Goal: Task Accomplishment & Management: Complete application form

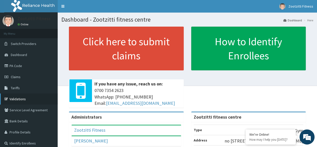
click at [16, 97] on link "Validations" at bounding box center [29, 98] width 58 height 11
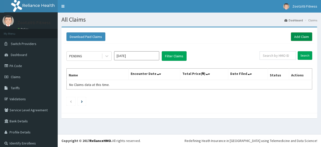
click at [295, 36] on link "Add Claim" at bounding box center [301, 36] width 21 height 9
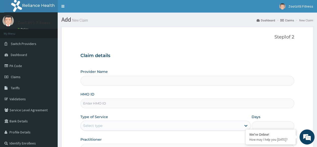
click at [97, 105] on input "HMO ID" at bounding box center [188, 103] width 214 height 10
type input "Zootzitti fitness centre"
type input "1"
type input "b"
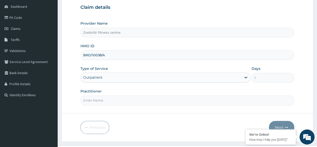
scroll to position [49, 0]
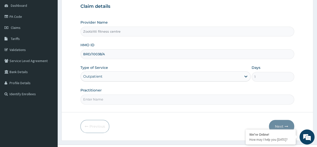
type input "BRD/10038/A"
click at [112, 100] on input "Practitioner" at bounding box center [188, 99] width 214 height 10
type input "GYM"
click at [281, 126] on button "Next" at bounding box center [281, 126] width 25 height 13
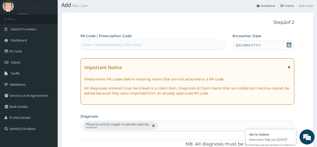
scroll to position [14, 0]
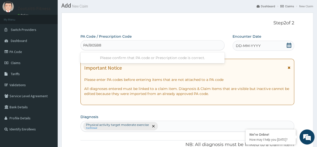
type input "PA/B05B82"
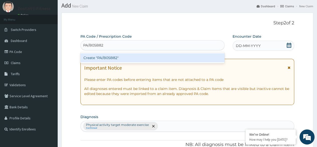
click at [118, 58] on div "Create "PA/B05B82"" at bounding box center [153, 57] width 144 height 9
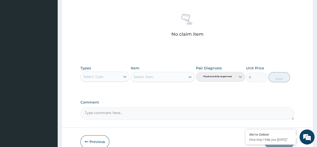
scroll to position [219, 0]
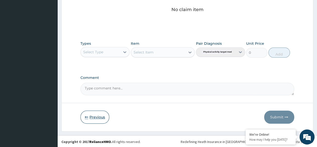
click at [95, 116] on button "Previous" at bounding box center [95, 116] width 29 height 13
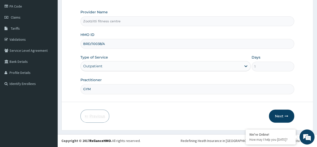
scroll to position [58, 0]
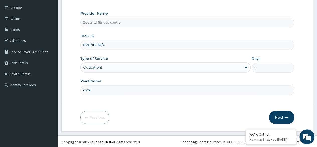
click at [107, 47] on input "BRD/10038/A" at bounding box center [188, 45] width 214 height 10
type input "BRD/10038/B"
click at [282, 116] on button "Next" at bounding box center [281, 117] width 25 height 13
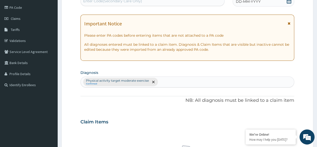
scroll to position [57, 0]
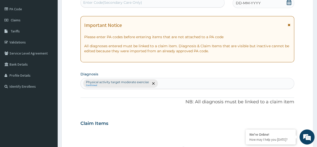
click at [104, 0] on div "Enter Code(Secondary Care Only)" at bounding box center [112, 2] width 59 height 5
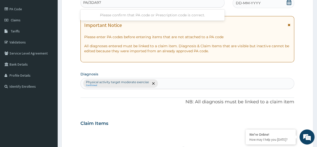
type input "PA/3DA97A"
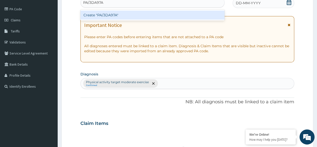
click at [108, 16] on div "Create "PA/3DA97A"" at bounding box center [153, 15] width 144 height 9
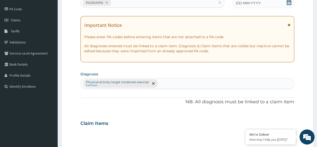
click at [251, 1] on span "DD-MM-YYYY" at bounding box center [248, 3] width 25 height 5
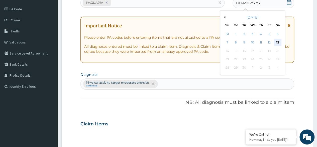
click at [279, 41] on div "13" at bounding box center [278, 43] width 8 height 8
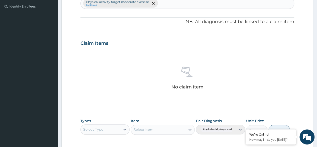
scroll to position [138, 0]
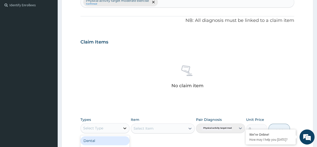
click at [125, 129] on icon at bounding box center [124, 127] width 5 height 5
type input "GYM"
click at [107, 140] on div "Gym" at bounding box center [105, 140] width 49 height 9
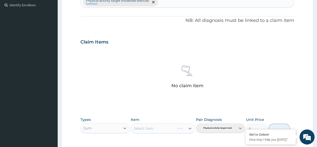
click at [190, 127] on div "Select Item" at bounding box center [163, 128] width 64 height 10
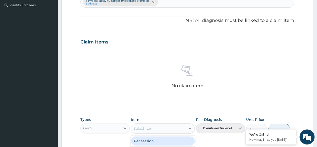
click at [190, 127] on icon at bounding box center [190, 128] width 5 height 5
click at [162, 140] on div "Per session" at bounding box center [163, 140] width 64 height 9
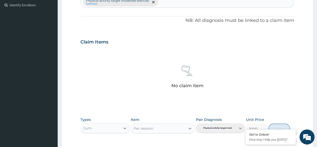
click at [280, 126] on button "Add" at bounding box center [279, 128] width 21 height 10
type input "0"
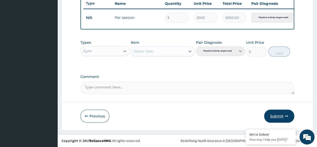
click at [277, 117] on button "Submit" at bounding box center [280, 115] width 30 height 13
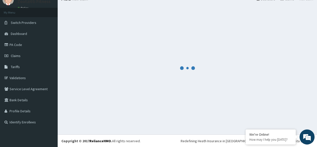
scroll to position [194, 0]
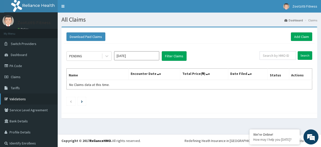
click at [14, 98] on link "Validations" at bounding box center [29, 98] width 58 height 11
click at [299, 37] on link "Add Claim" at bounding box center [301, 36] width 21 height 9
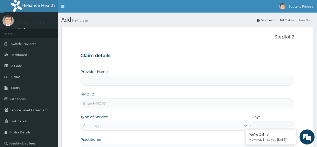
click at [98, 103] on input "HMO ID" at bounding box center [188, 103] width 214 height 10
type input "Zootzitti fitness centre"
type input "1"
type input "SFA/14966/A"
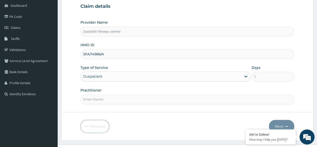
scroll to position [49, 0]
click at [111, 99] on input "Practitioner" at bounding box center [188, 99] width 214 height 10
type input "GYM"
click at [285, 126] on icon "button" at bounding box center [287, 126] width 4 height 4
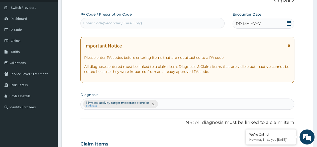
scroll to position [30, 0]
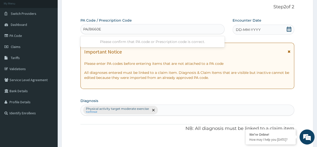
type input "PA/B660E3"
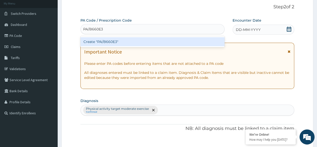
click at [134, 45] on div "Create "PA/B660E3"" at bounding box center [153, 41] width 144 height 9
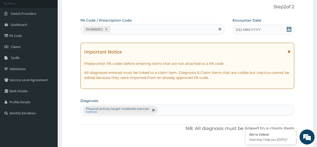
click at [287, 31] on icon at bounding box center [289, 29] width 5 height 5
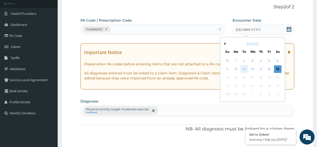
click at [244, 70] on div "9" at bounding box center [245, 70] width 8 height 8
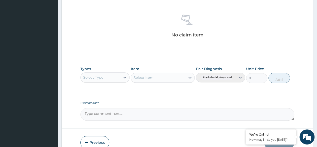
scroll to position [191, 0]
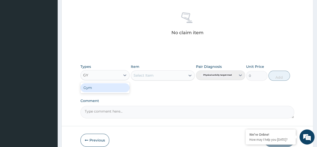
type input "GYM"
click at [110, 91] on div "Gym" at bounding box center [105, 87] width 49 height 9
click at [193, 77] on div "Select Item" at bounding box center [163, 75] width 64 height 10
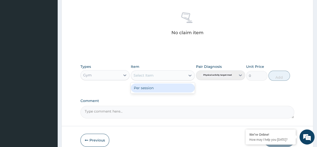
click at [159, 90] on div "Per session" at bounding box center [163, 87] width 64 height 9
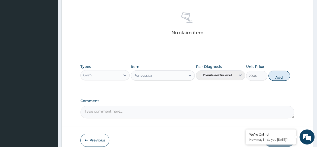
click at [276, 77] on button "Add" at bounding box center [279, 76] width 21 height 10
type input "0"
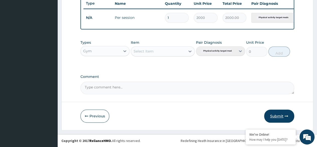
click at [278, 116] on button "Submit" at bounding box center [280, 115] width 30 height 13
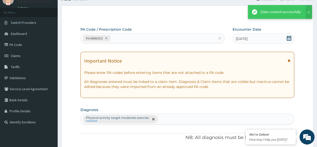
scroll to position [194, 0]
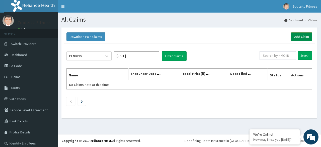
click at [296, 35] on link "Add Claim" at bounding box center [301, 36] width 21 height 9
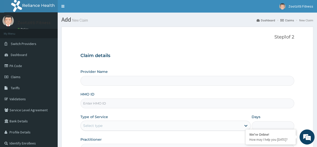
type input "Zootzitti fitness centre"
type input "1"
click at [105, 104] on input "HMO ID" at bounding box center [188, 103] width 214 height 10
type input "NLM/10033/A"
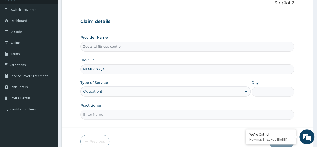
scroll to position [35, 0]
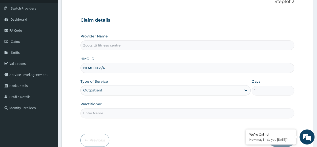
click at [126, 113] on input "Practitioner" at bounding box center [188, 113] width 214 height 10
type input "GYM"
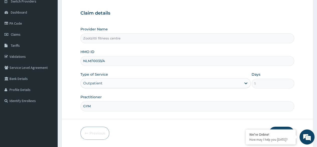
scroll to position [58, 0]
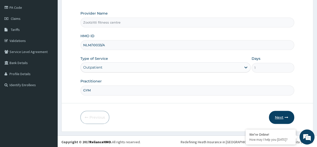
click at [284, 115] on button "Next" at bounding box center [281, 117] width 25 height 13
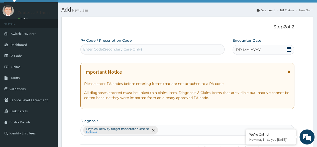
scroll to position [10, 0]
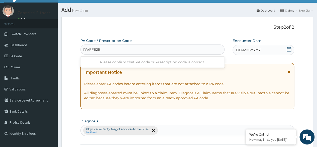
type input "PA/FFE2EB"
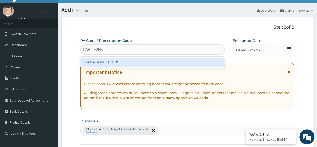
click at [140, 62] on div "Create "PA/FFE2EB"" at bounding box center [153, 61] width 144 height 9
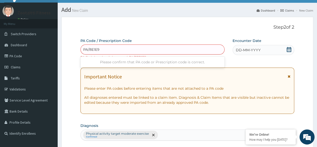
type input "PA/8E1E92"
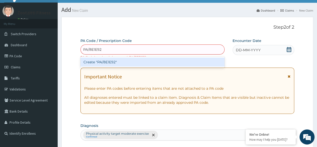
click at [139, 65] on div "Create "PA/8E1E92"" at bounding box center [153, 61] width 144 height 9
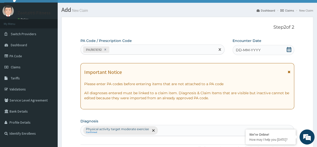
click at [257, 50] on span "DD-MM-YYYY" at bounding box center [248, 49] width 25 height 5
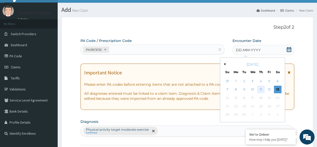
click at [261, 89] on div "11" at bounding box center [262, 90] width 8 height 8
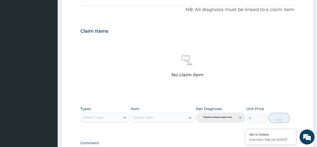
scroll to position [151, 0]
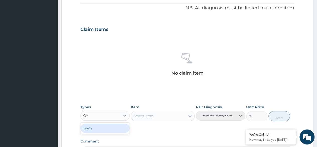
type input "GYM"
click at [106, 127] on div "Gym" at bounding box center [105, 127] width 49 height 9
click at [191, 114] on div "Select Item" at bounding box center [163, 116] width 64 height 10
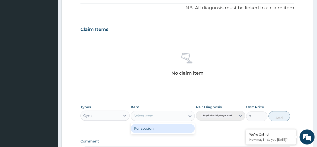
click at [173, 130] on div "Per session" at bounding box center [163, 128] width 64 height 9
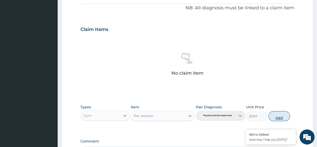
click at [278, 117] on button "Add" at bounding box center [279, 116] width 21 height 10
type input "0"
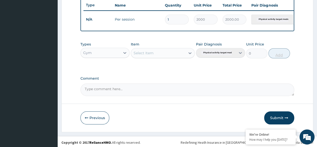
scroll to position [194, 0]
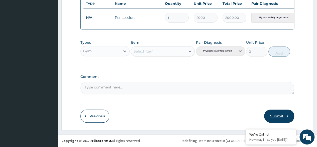
click at [278, 117] on button "Submit" at bounding box center [280, 115] width 30 height 13
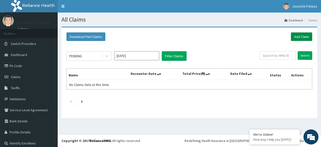
click at [301, 36] on link "Add Claim" at bounding box center [301, 36] width 21 height 9
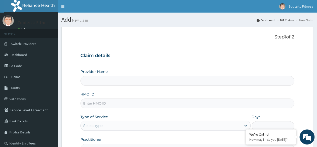
click at [95, 105] on input "HMO ID" at bounding box center [188, 103] width 214 height 10
type input "Zootzitti fitness centre"
type input "1"
type input "SFA/10489/A"
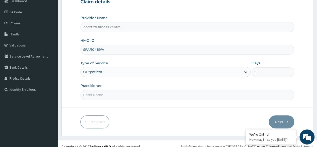
scroll to position [58, 0]
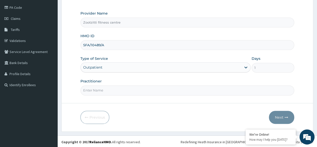
click at [120, 91] on input "Practitioner" at bounding box center [188, 90] width 214 height 10
type input "GYM"
click at [279, 118] on button "Next" at bounding box center [281, 117] width 25 height 13
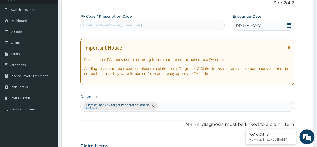
scroll to position [34, 0]
click at [258, 27] on span "DD-MM-YYYY" at bounding box center [248, 25] width 25 height 5
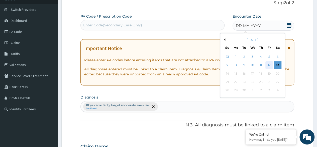
click at [269, 64] on div "12" at bounding box center [270, 65] width 8 height 8
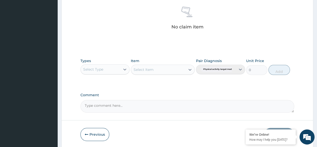
scroll to position [198, 0]
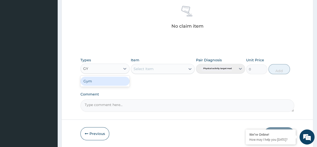
type input "GYM"
click at [111, 80] on div "Gym" at bounding box center [105, 81] width 49 height 9
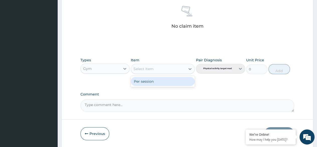
click at [163, 82] on div "Per session" at bounding box center [163, 81] width 64 height 9
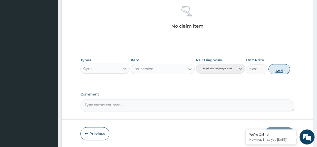
click at [279, 68] on button "Add" at bounding box center [279, 69] width 21 height 10
type input "0"
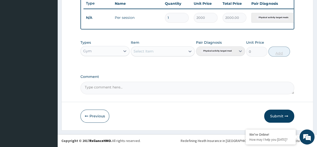
scroll to position [194, 0]
click at [277, 116] on button "Submit" at bounding box center [280, 115] width 30 height 13
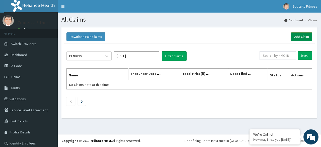
click at [299, 37] on link "Add Claim" at bounding box center [301, 36] width 21 height 9
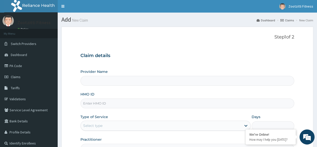
click at [107, 103] on input "HMO ID" at bounding box center [188, 103] width 214 height 10
type input "SF"
type input "Zootzitti fitness centre"
type input "1"
type input "SFA/10489/A"
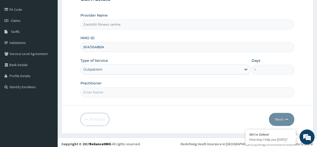
scroll to position [58, 0]
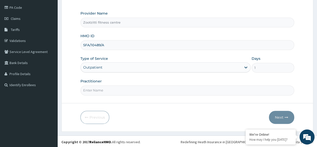
click at [119, 91] on input "Practitioner" at bounding box center [188, 90] width 214 height 10
type input "GYM"
click at [281, 119] on button "Next" at bounding box center [281, 117] width 25 height 13
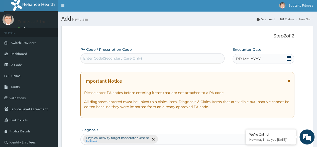
scroll to position [0, 0]
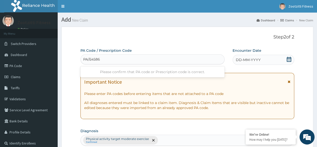
type input "PA/E4586E"
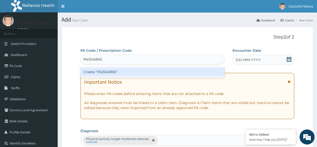
click at [122, 73] on div "Create "PA/E4586E"" at bounding box center [153, 71] width 144 height 9
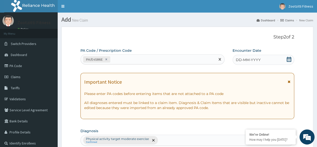
click at [289, 60] on icon at bounding box center [289, 59] width 5 height 5
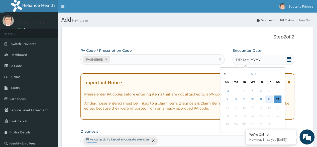
click at [268, 99] on div "12" at bounding box center [270, 100] width 8 height 8
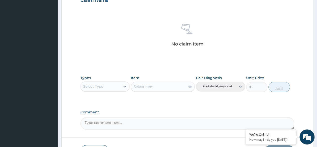
scroll to position [180, 0]
type input "GYM"
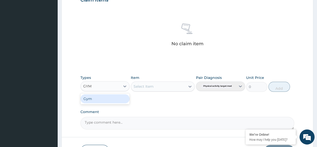
click at [108, 101] on div "Gym" at bounding box center [105, 98] width 49 height 9
click at [186, 89] on div "Select Item" at bounding box center [163, 86] width 64 height 10
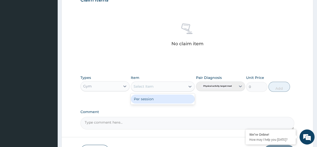
click at [158, 102] on div "Per session" at bounding box center [163, 98] width 64 height 9
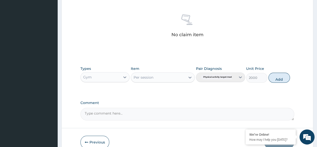
scroll to position [190, 0]
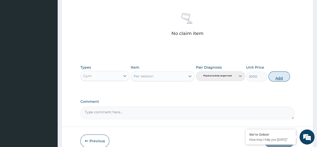
click at [280, 77] on button "Add" at bounding box center [279, 76] width 21 height 10
type input "0"
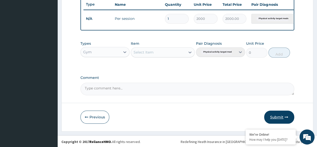
click at [277, 120] on button "Submit" at bounding box center [280, 116] width 30 height 13
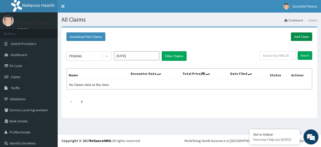
click at [294, 36] on link "Add Claim" at bounding box center [301, 36] width 21 height 9
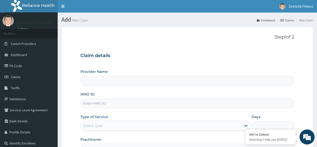
click at [96, 105] on input "HMO ID" at bounding box center [188, 103] width 214 height 10
type input "N"
type input "Zootzitti fitness centre"
type input "1"
type input "NLM/10033/A"
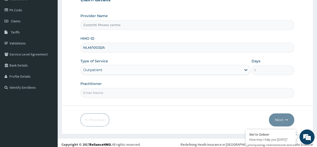
scroll to position [58, 0]
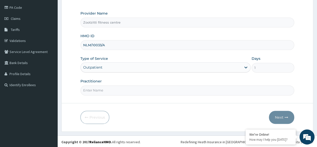
click at [109, 91] on input "Practitioner" at bounding box center [188, 90] width 214 height 10
type input "GYM"
click at [279, 117] on button "Next" at bounding box center [281, 117] width 25 height 13
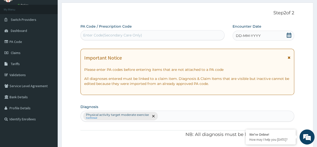
scroll to position [24, 0]
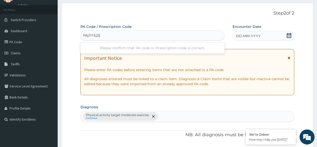
type input "PA/FFEZEB"
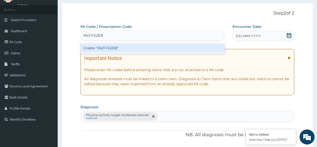
click at [125, 50] on div "Create "PA/FFEZEB"" at bounding box center [153, 47] width 144 height 9
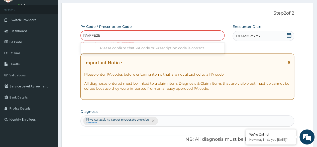
type input "PA/FFE2EB"
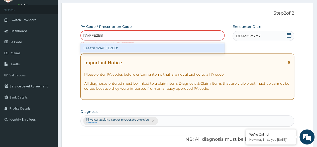
click at [116, 48] on div "Create "PA/FFE2EB"" at bounding box center [153, 47] width 144 height 9
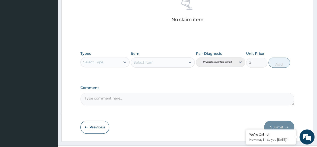
click at [97, 129] on button "Previous" at bounding box center [95, 126] width 29 height 13
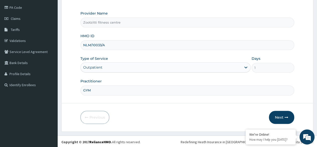
click at [107, 45] on input "NLM/10033/A" at bounding box center [188, 45] width 214 height 10
type input "N"
type input "BRD/10038/A"
click at [284, 120] on button "Next" at bounding box center [281, 117] width 25 height 13
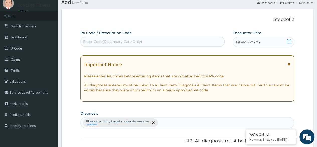
scroll to position [17, 0]
type input "PA/BD5B82"
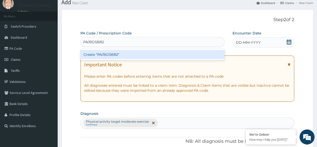
click at [129, 53] on div "Create "PA/BD5B82"" at bounding box center [153, 54] width 144 height 9
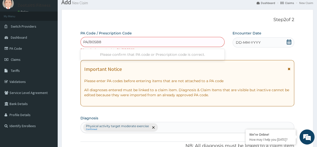
type input "PA/B05B82"
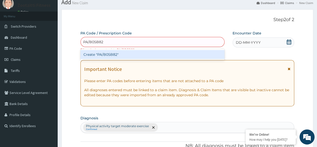
click at [135, 56] on div "Create "PA/B05B82"" at bounding box center [153, 54] width 144 height 9
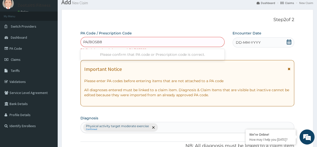
type input "PA/BO5B82"
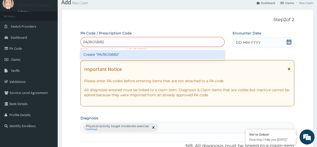
click at [121, 54] on div "Create "PA/BO5B82"" at bounding box center [153, 54] width 144 height 9
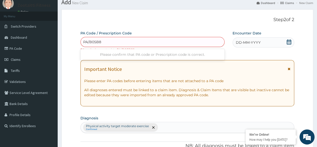
type input "PA/B05B82"
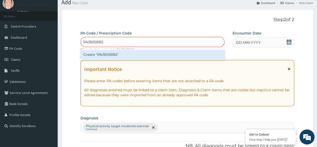
click at [123, 58] on div "Create "PA/B05B82"" at bounding box center [153, 54] width 144 height 9
